Goal: Information Seeking & Learning: Learn about a topic

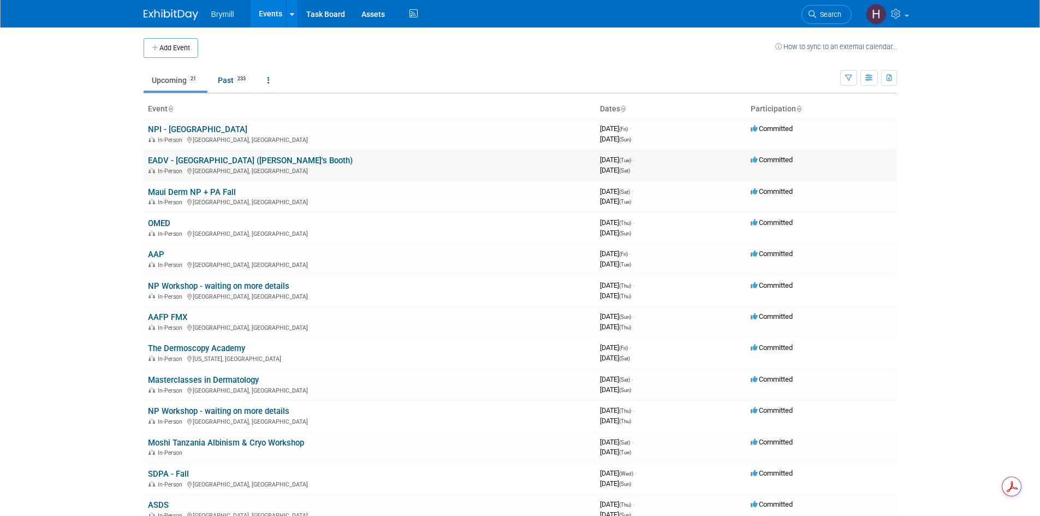
click at [180, 160] on link "EADV - [GEOGRAPHIC_DATA] ([PERSON_NAME]'s Booth)" at bounding box center [250, 161] width 205 height 10
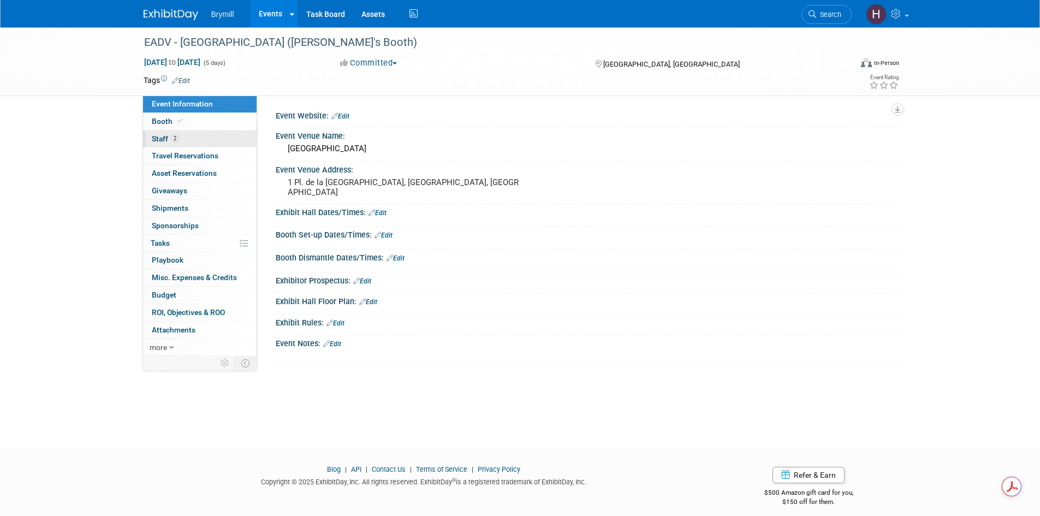
click at [192, 139] on link "2 Staff 2" at bounding box center [200, 138] width 114 height 17
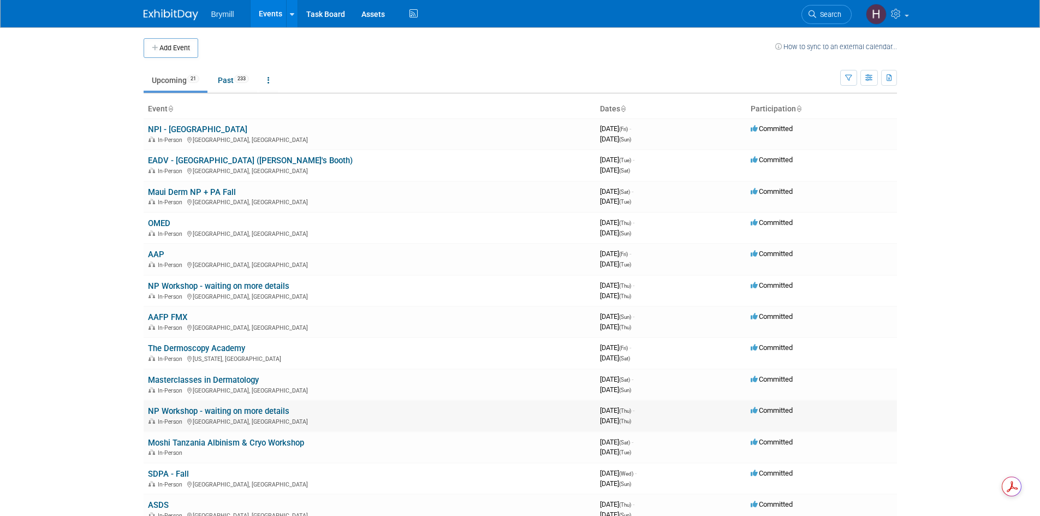
click at [240, 412] on link "NP Workshop - waiting on more details" at bounding box center [218, 411] width 141 height 10
click at [262, 440] on link "Moshi Tanzania Albinism & Cryo Workshop" at bounding box center [226, 443] width 156 height 10
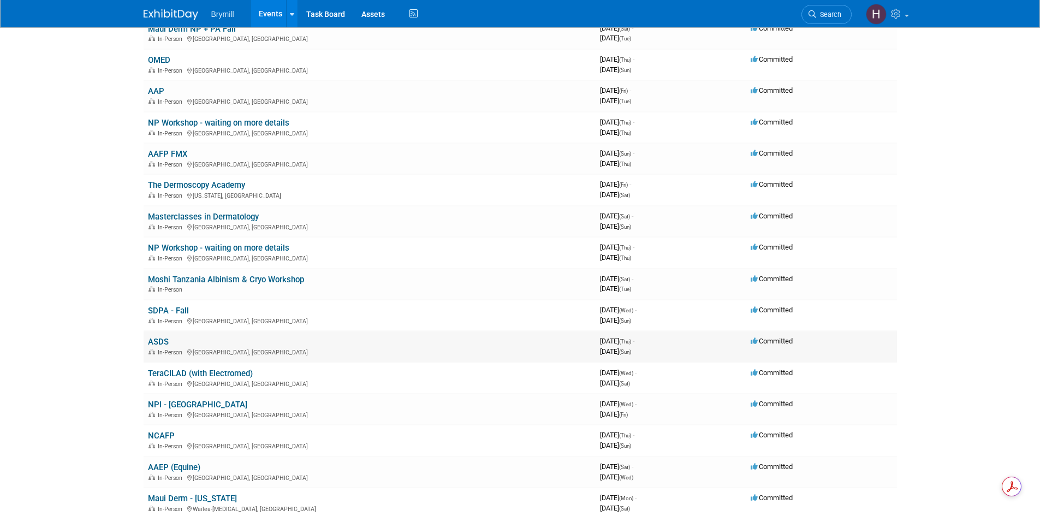
scroll to position [164, 0]
click at [224, 370] on link "TeraCILAD (with Electromed)" at bounding box center [200, 373] width 105 height 10
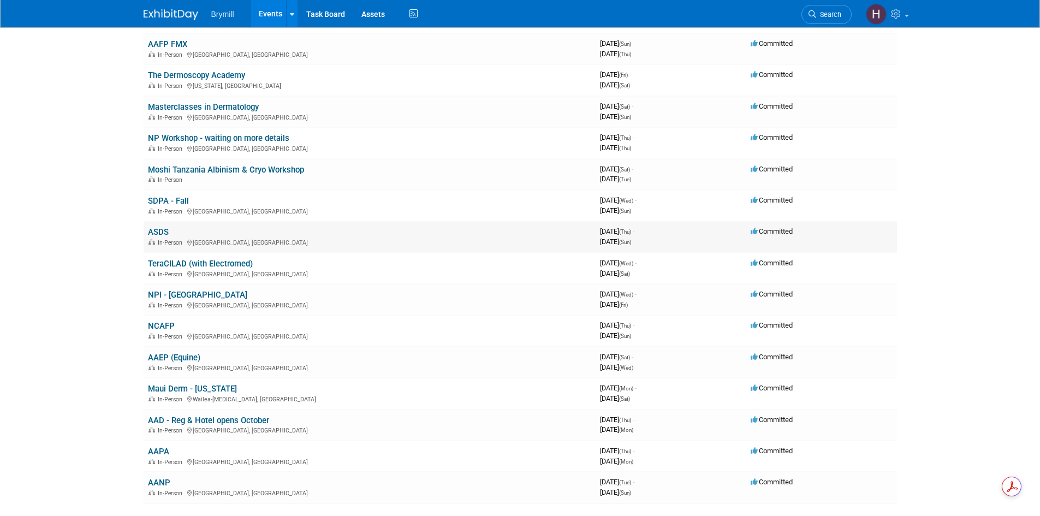
scroll to position [327, 0]
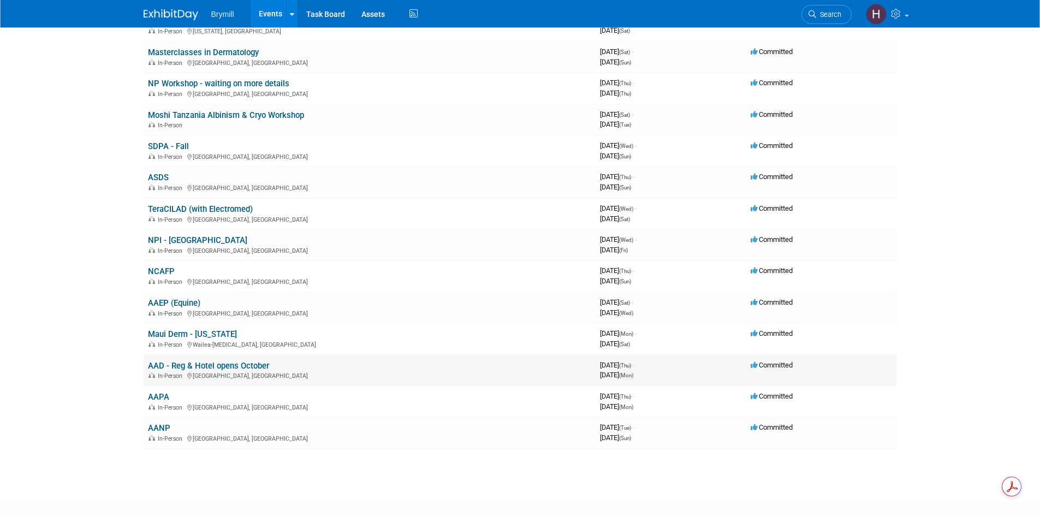
click at [251, 367] on link "AAD - Reg & Hotel opens October" at bounding box center [208, 366] width 121 height 10
click at [154, 397] on link "AAPA" at bounding box center [158, 397] width 21 height 10
click at [158, 428] on link "AANP" at bounding box center [159, 428] width 22 height 10
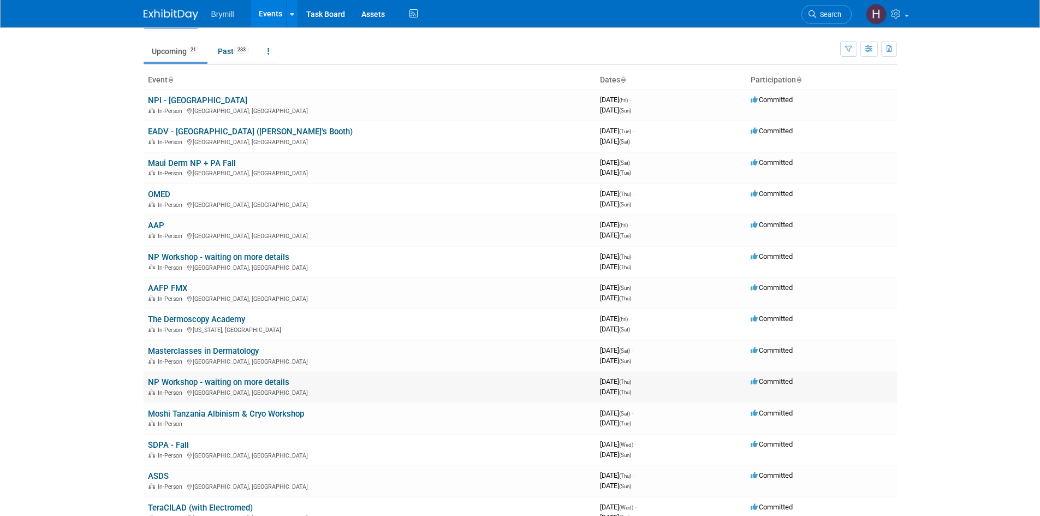
scroll to position [8, 0]
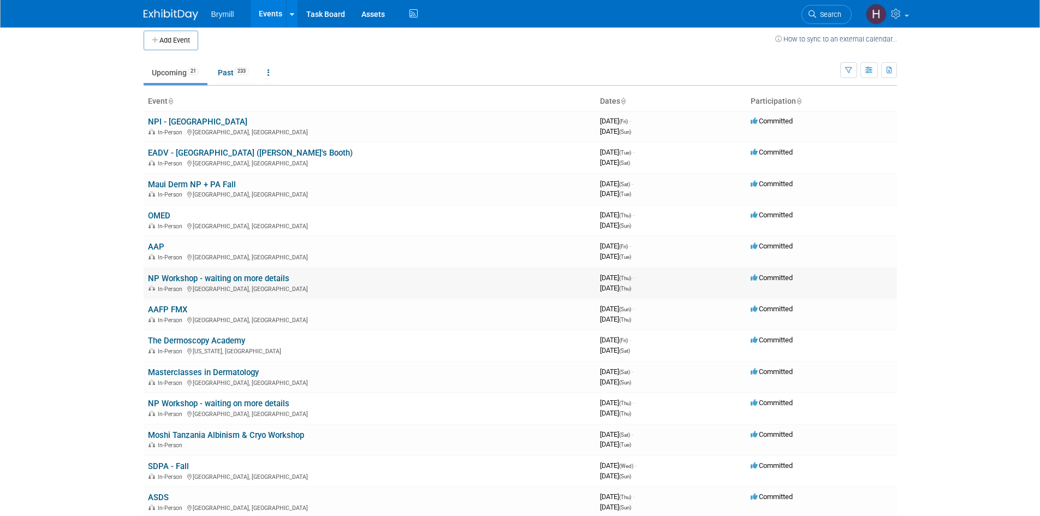
click at [255, 276] on link "NP Workshop - waiting on more details" at bounding box center [218, 278] width 141 height 10
click at [181, 120] on link "NPI - Austin" at bounding box center [197, 122] width 99 height 10
click at [211, 184] on link "Maui Derm NP + PA Fall" at bounding box center [192, 185] width 88 height 10
click at [898, 10] on icon at bounding box center [897, 14] width 13 height 10
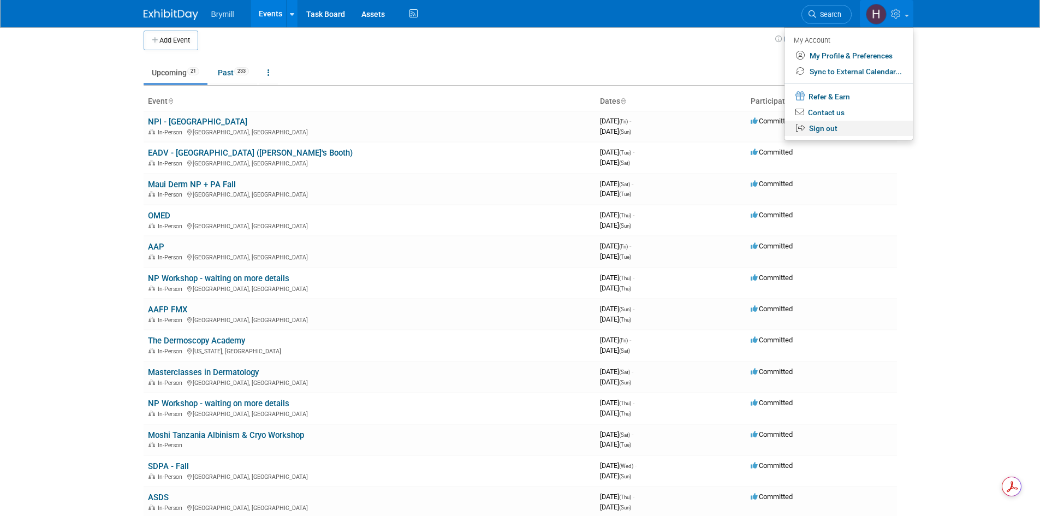
click at [832, 130] on link "Sign out" at bounding box center [848, 129] width 128 height 16
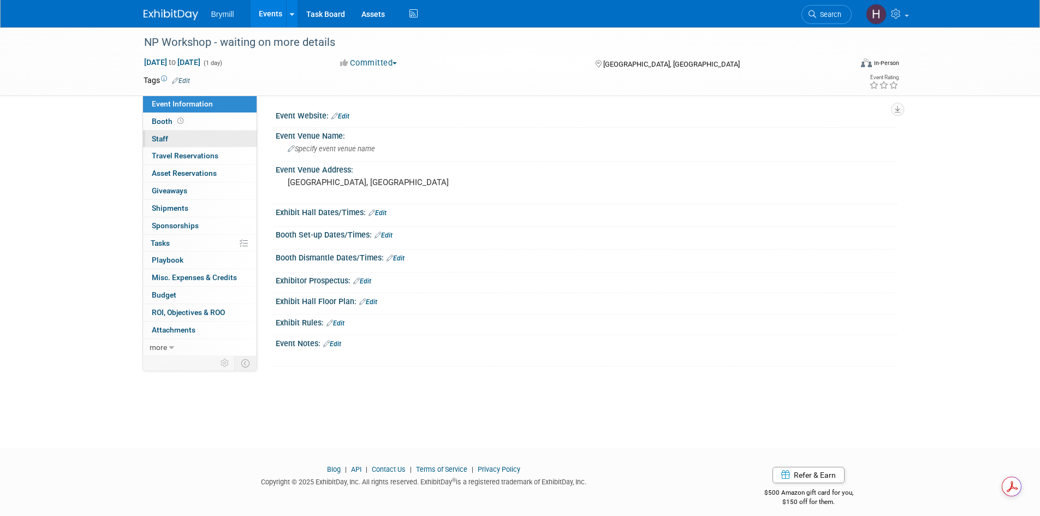
click at [212, 138] on link "0 Staff 0" at bounding box center [200, 138] width 114 height 17
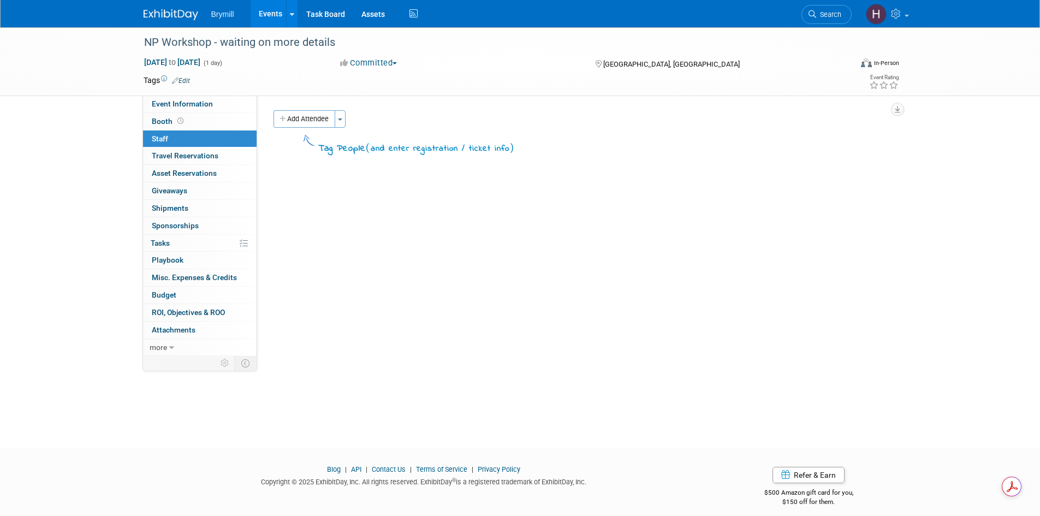
click at [222, 93] on div "NP Workshop - waiting on more details Oct 16, 2025 to Oct 16, 2025 (1 day) Oct …" at bounding box center [520, 61] width 770 height 68
click at [217, 105] on link "Event Information" at bounding box center [200, 104] width 114 height 17
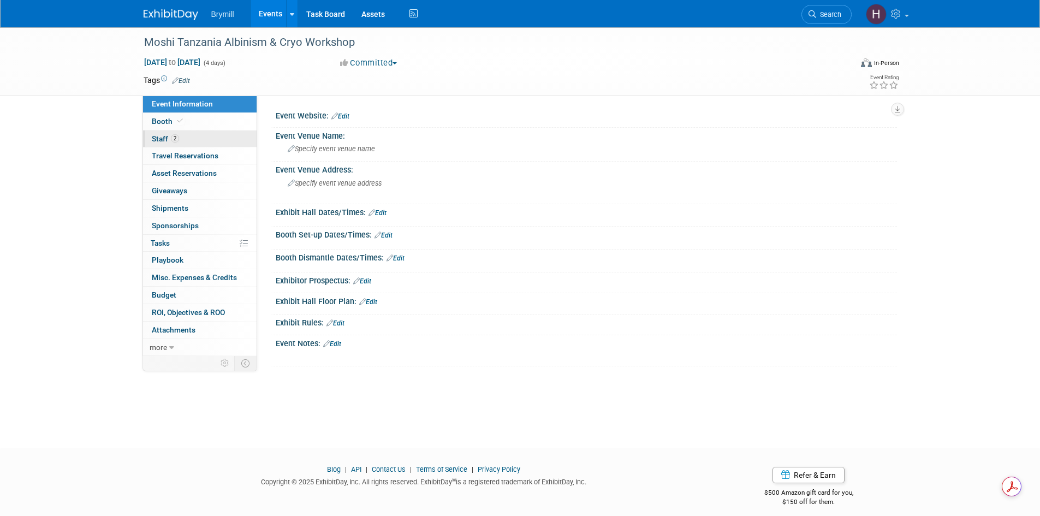
click at [213, 141] on link "2 Staff 2" at bounding box center [200, 138] width 114 height 17
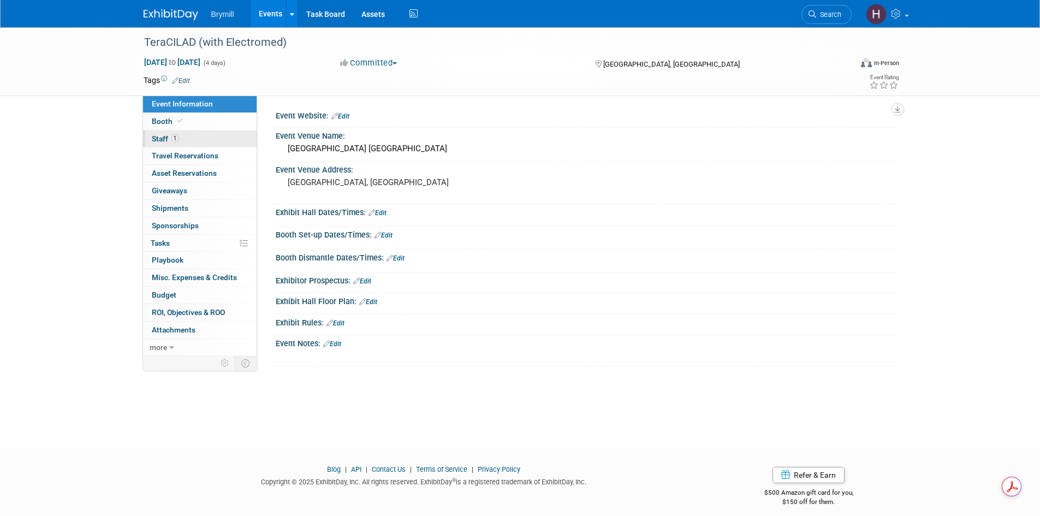
click at [204, 139] on link "1 Staff 1" at bounding box center [200, 138] width 114 height 17
